Goal: Ask a question: Seek information or help from site administrators or community

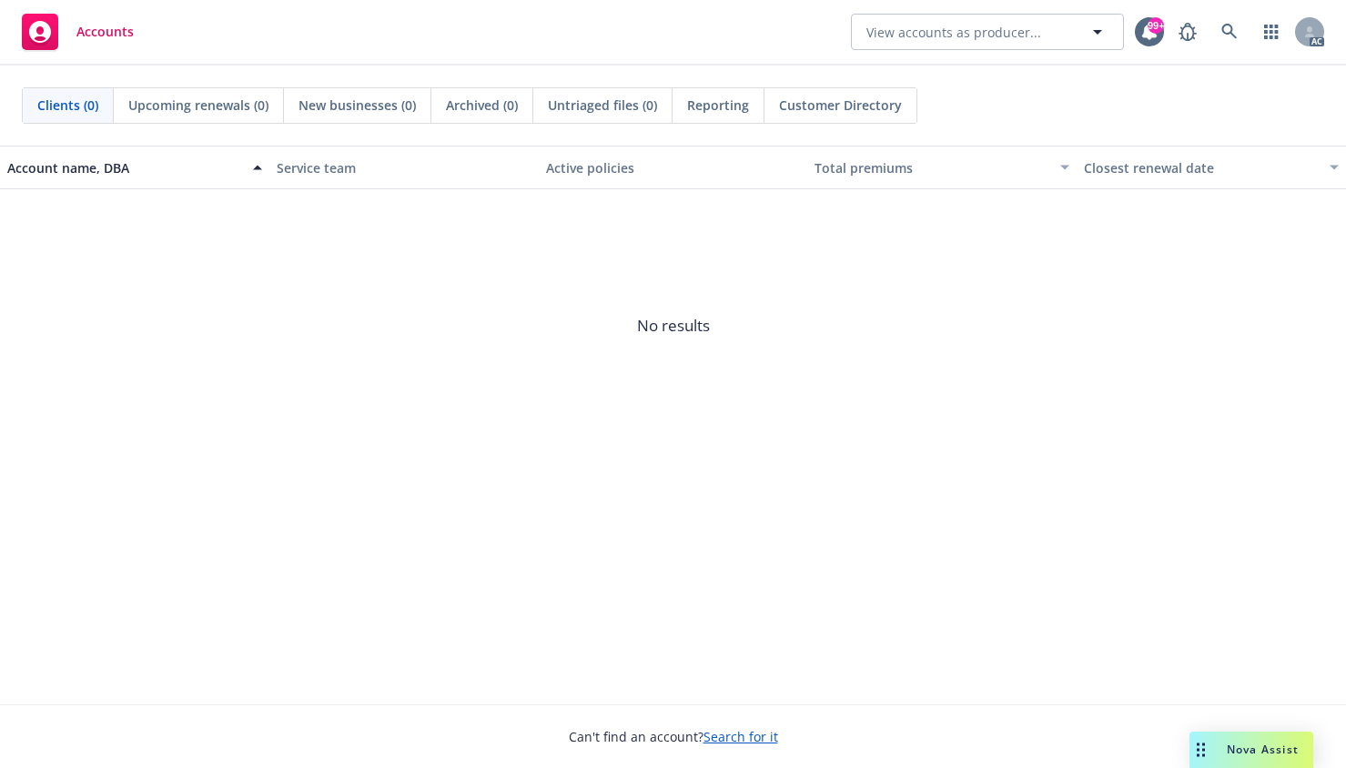
click at [128, 357] on span "No results" at bounding box center [673, 325] width 1346 height 273
